Goal: Check status: Check status

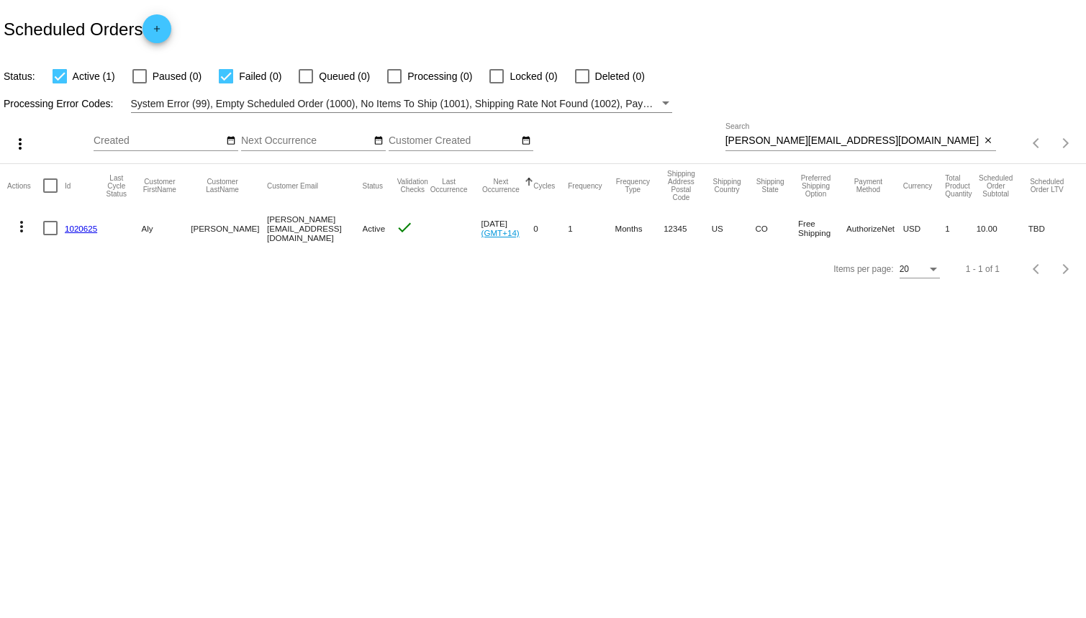
click at [399, 360] on body "Scheduled Orders add Status: Active (1) Paused (0) Failed (0) Queued (0) Proces…" at bounding box center [543, 309] width 1086 height 618
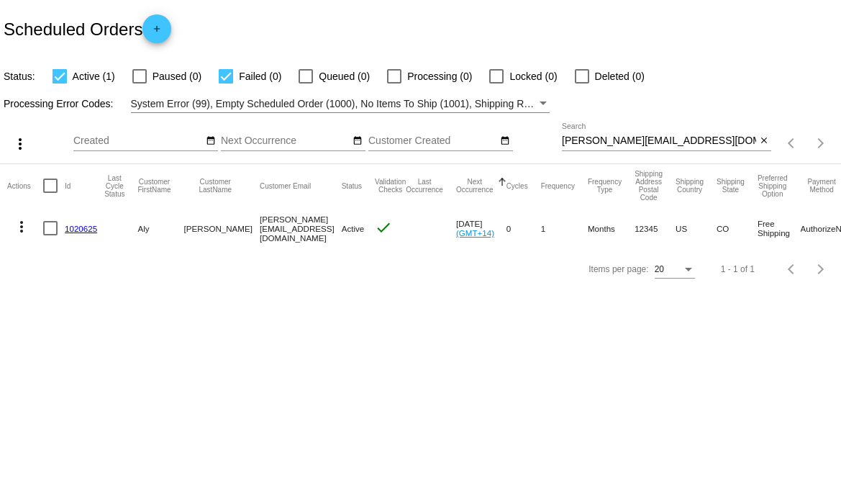
click at [349, 284] on div "Items per page: 20 1 - 1 of 1" at bounding box center [420, 269] width 841 height 40
click at [82, 228] on link "1020625" at bounding box center [81, 228] width 32 height 9
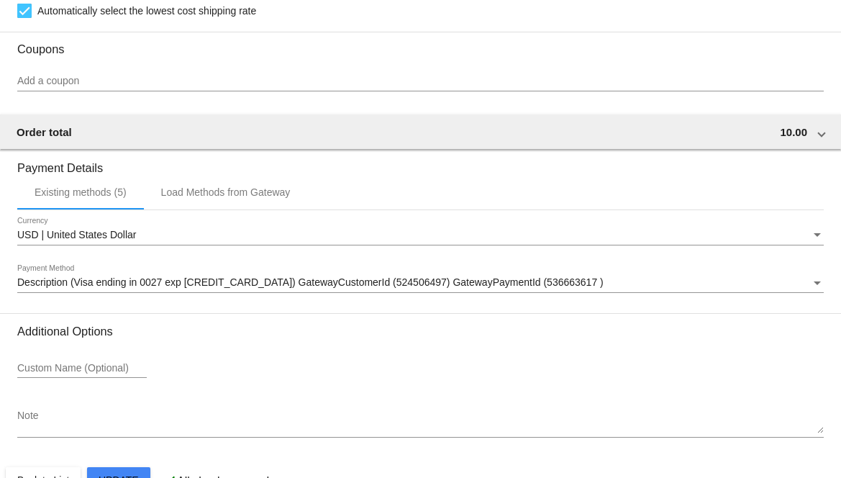
scroll to position [1144, 0]
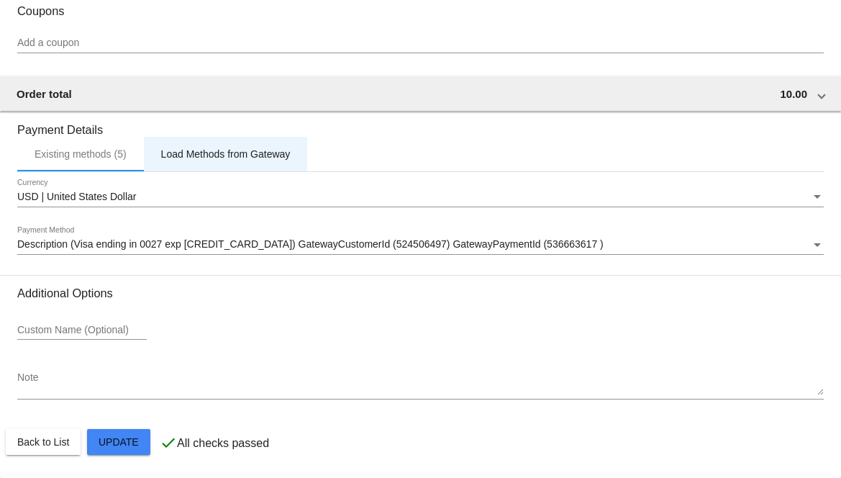
click at [206, 155] on div "Load Methods from Gateway" at bounding box center [226, 154] width 130 height 12
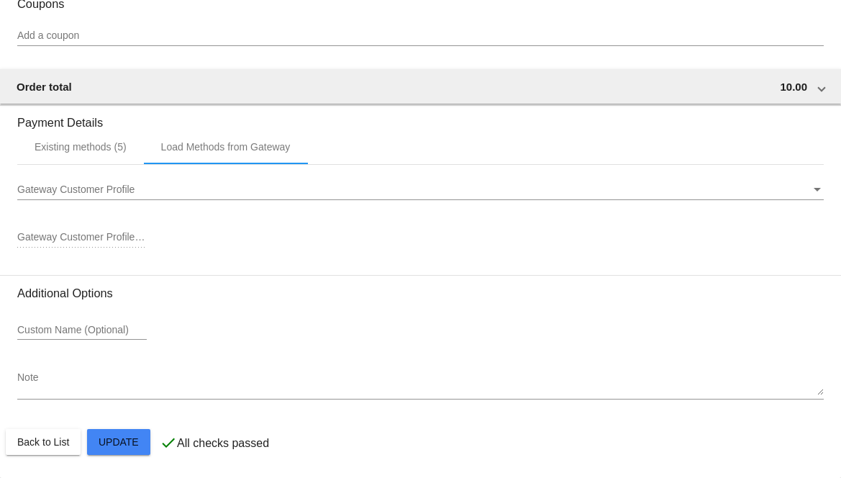
click at [130, 195] on span "Gateway Customer Profile" at bounding box center [75, 190] width 117 height 12
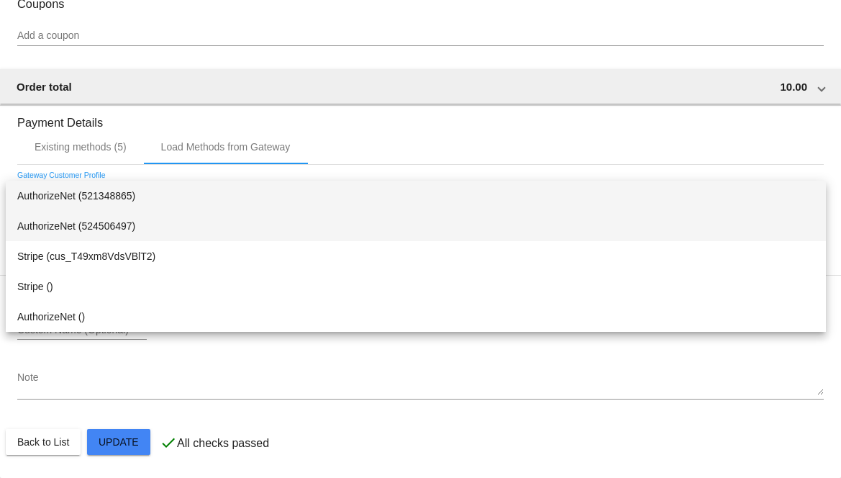
click at [148, 222] on span "AuthorizeNet (524506497)" at bounding box center [415, 226] width 797 height 30
type input "524506497"
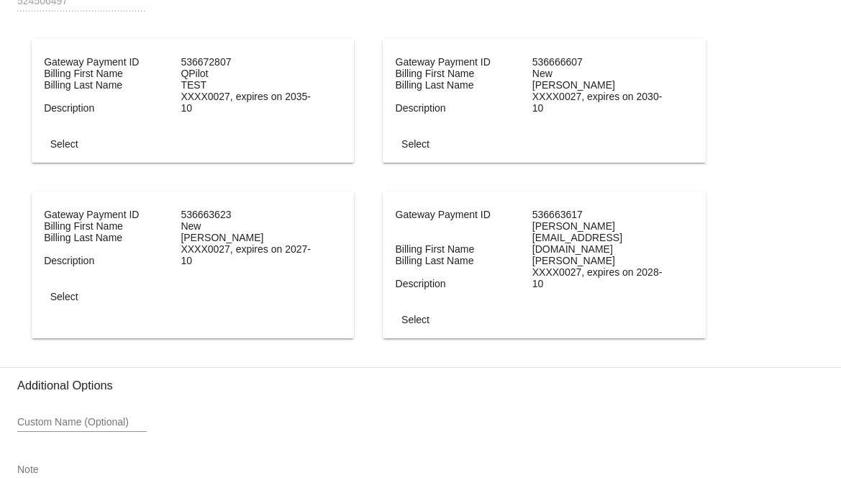
scroll to position [1447, 0]
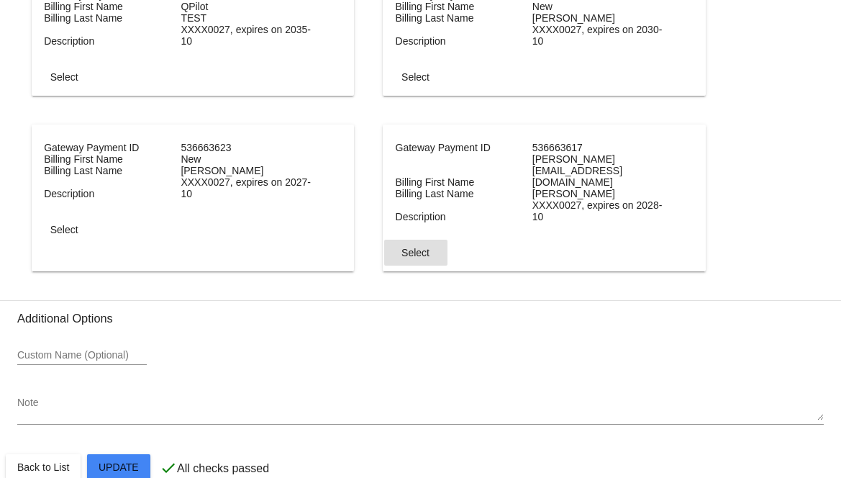
click at [425, 247] on span "Select" at bounding box center [416, 253] width 28 height 12
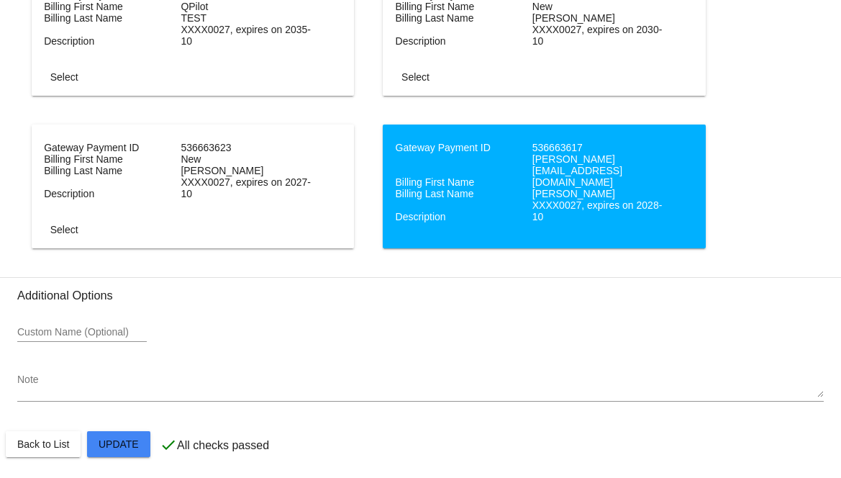
scroll to position [1456, 0]
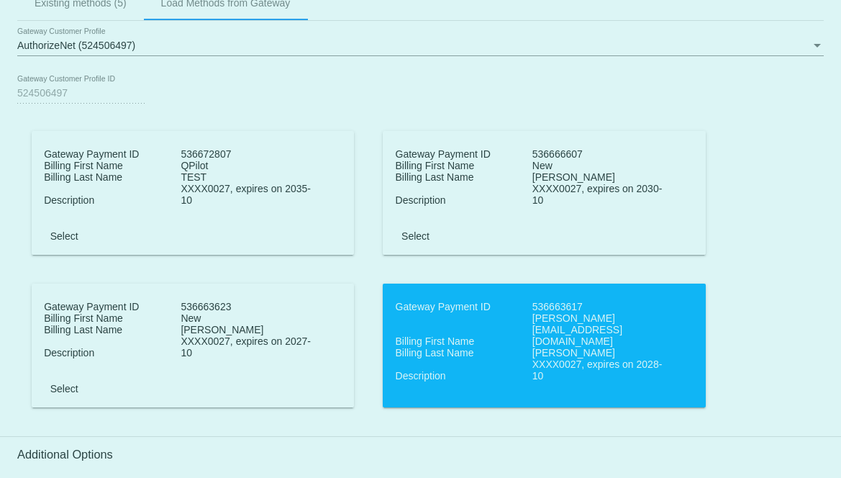
scroll to position [1257, 0]
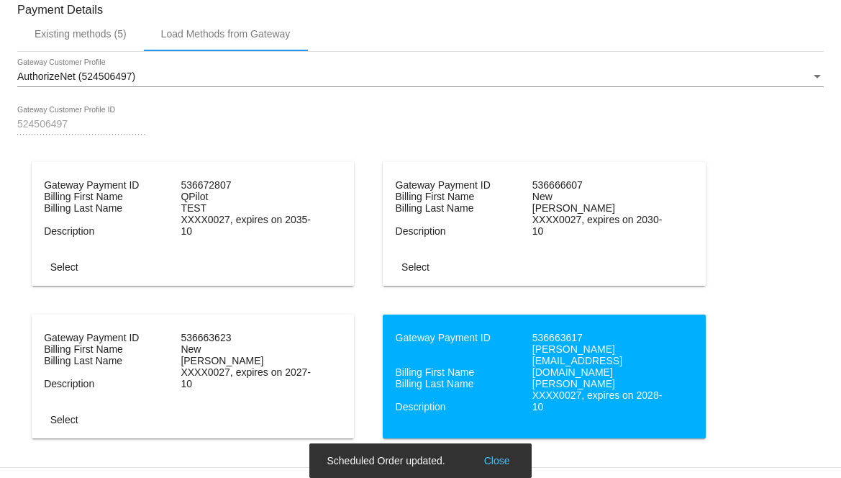
drag, startPoint x: 436, startPoint y: 457, endPoint x: 285, endPoint y: 451, distance: 151.3
click at [285, 450] on body "arrow_back Scheduled Order #1020625 Active more_vert Validation Checks check Pa…" at bounding box center [420, 239] width 841 height 478
click at [238, 451] on div "Gateway Payment ID 536672807 Billing First Name QPilot Billing Last Name TEST D…" at bounding box center [420, 314] width 807 height 305
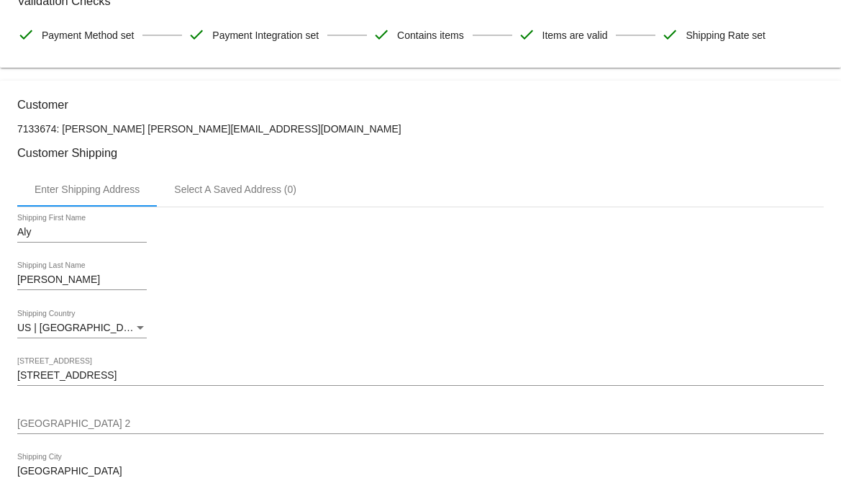
scroll to position [0, 0]
